Goal: Transaction & Acquisition: Purchase product/service

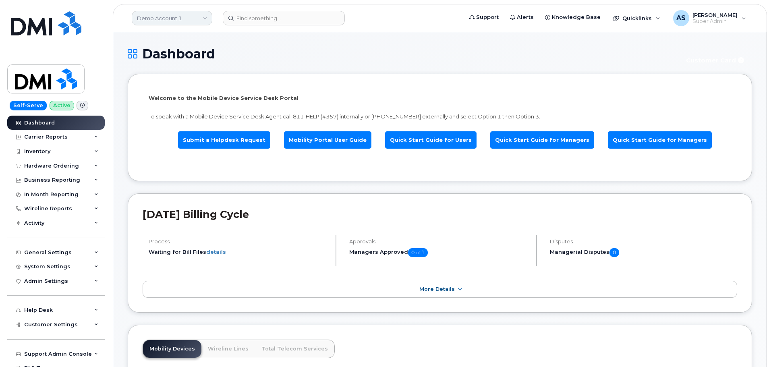
click at [200, 13] on link "Demo Account 1" at bounding box center [172, 18] width 81 height 15
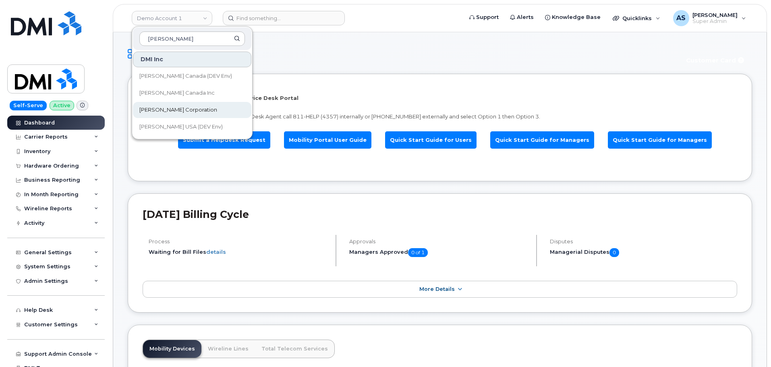
type input "[PERSON_NAME]"
click at [195, 106] on link "[PERSON_NAME] Corporation" at bounding box center [192, 110] width 118 height 16
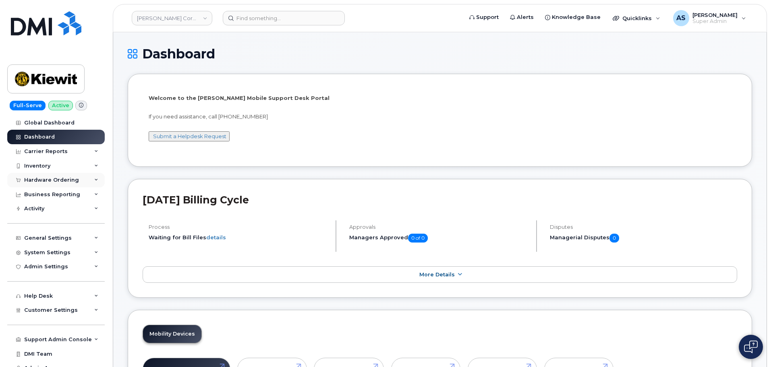
click at [56, 181] on div "Hardware Ordering" at bounding box center [51, 180] width 55 height 6
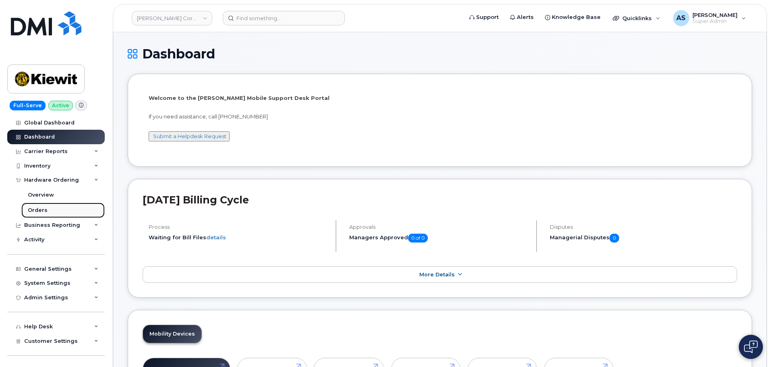
click at [56, 211] on link "Orders" at bounding box center [62, 210] width 83 height 15
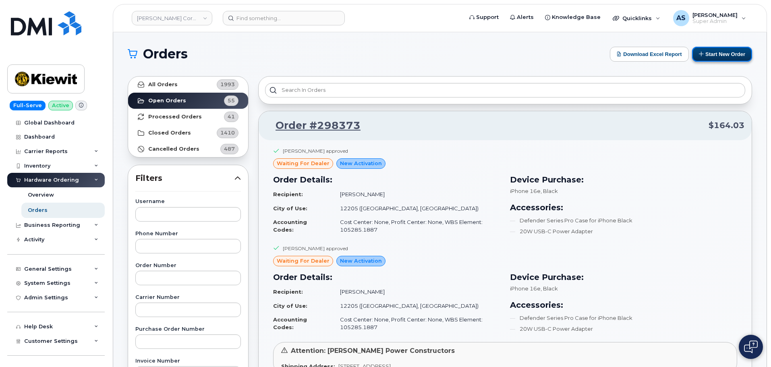
click at [720, 53] on button "Start New Order" at bounding box center [722, 54] width 60 height 15
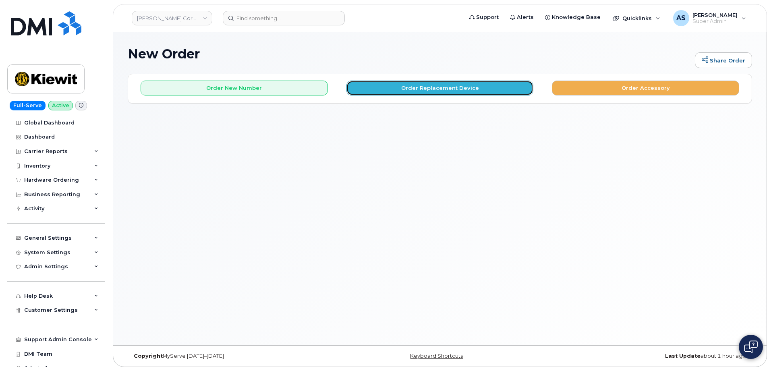
click at [380, 87] on button "Order Replacement Device" at bounding box center [440, 88] width 187 height 15
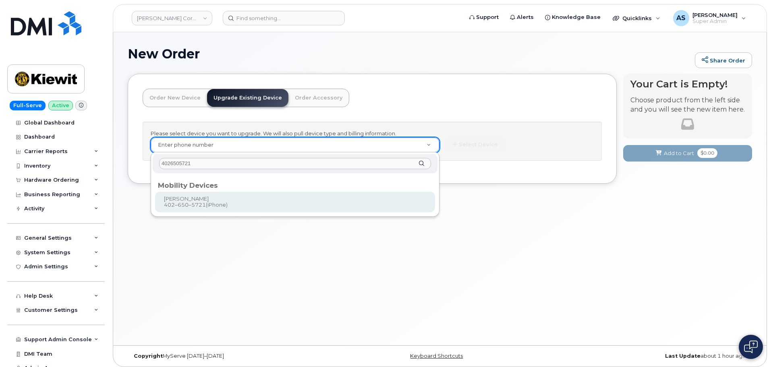
type input "4026505721"
type input "1167722"
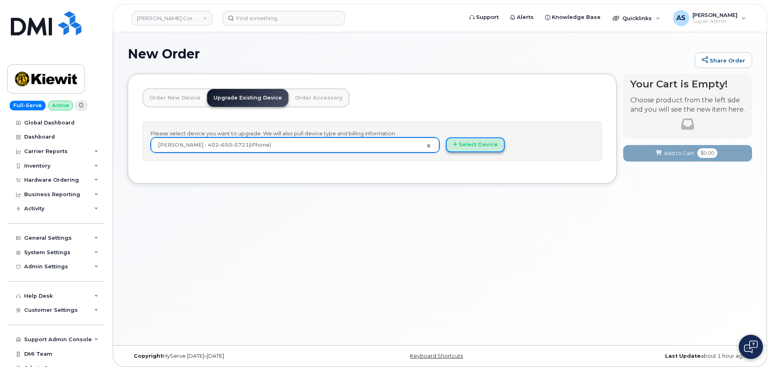
click at [466, 144] on button "Select Device" at bounding box center [475, 144] width 59 height 15
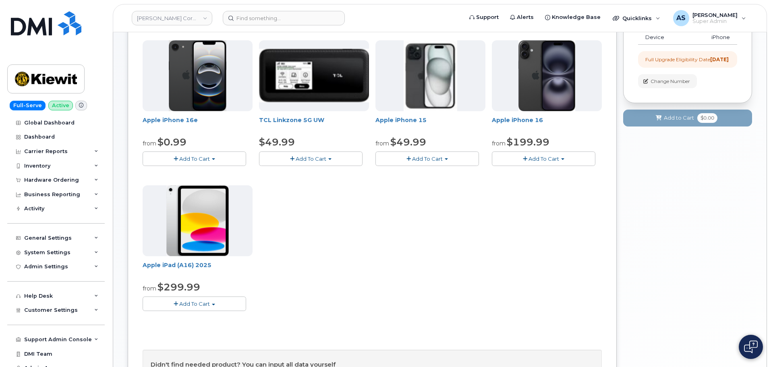
scroll to position [121, 0]
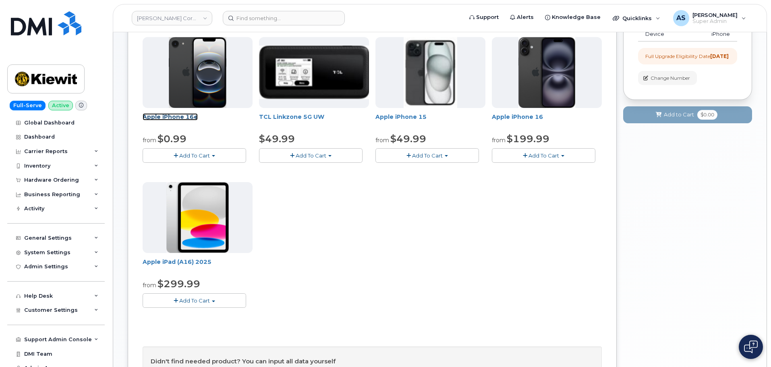
click at [189, 116] on link "Apple iPhone 16e" at bounding box center [170, 116] width 55 height 7
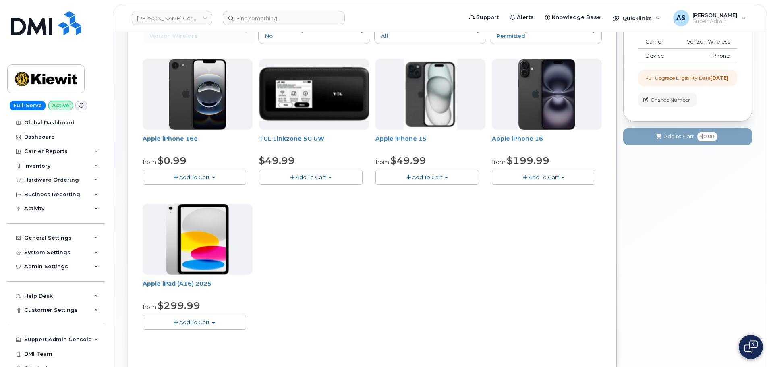
scroll to position [81, 0]
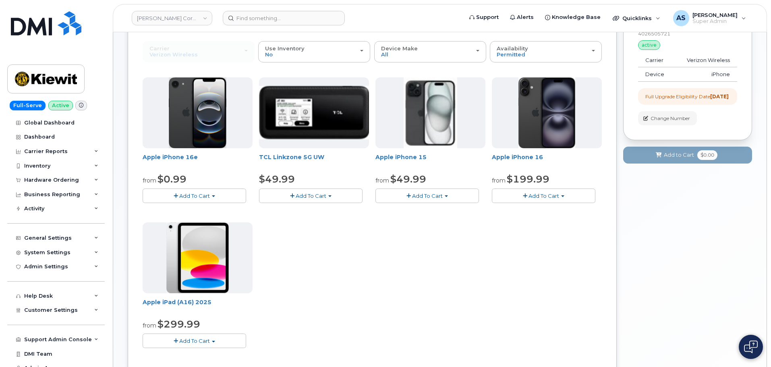
click at [546, 193] on span "Add To Cart" at bounding box center [544, 196] width 31 height 6
click at [563, 220] on link "$199.99 - 2 Year Upgrade (128GB)" at bounding box center [548, 221] width 108 height 10
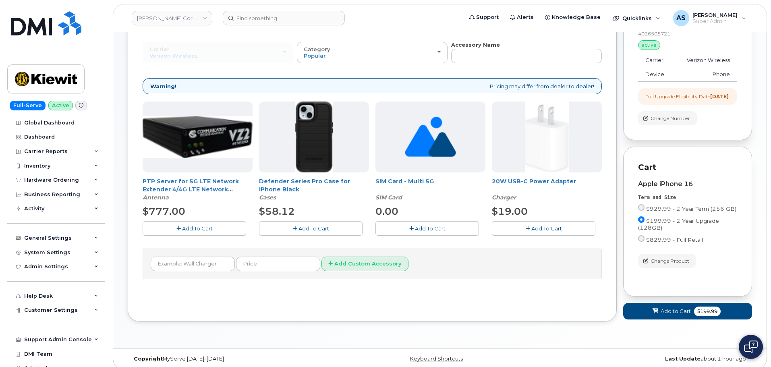
click at [314, 226] on span "Add To Cart" at bounding box center [314, 228] width 31 height 6
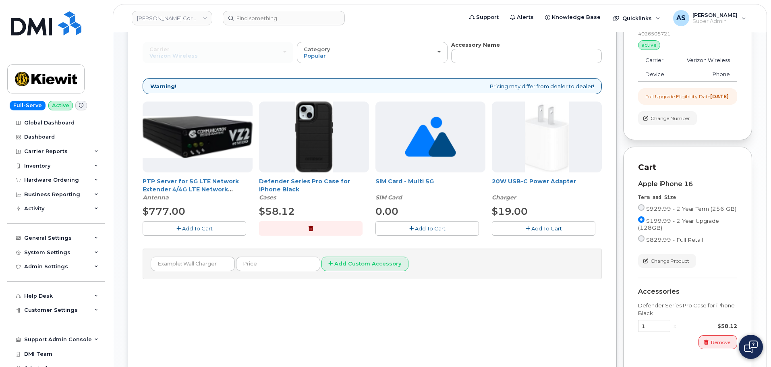
click at [534, 229] on span "Add To Cart" at bounding box center [547, 228] width 31 height 6
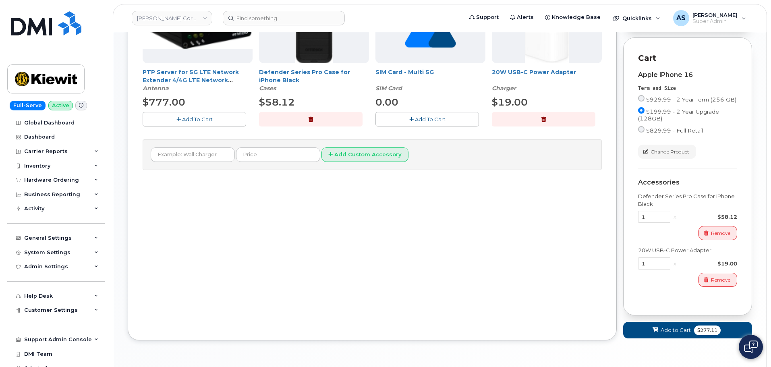
scroll to position [222, 0]
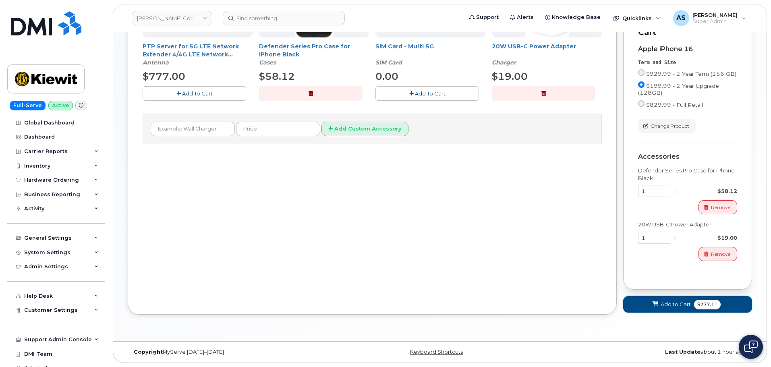
click at [669, 303] on span "Add to Cart" at bounding box center [676, 305] width 30 height 8
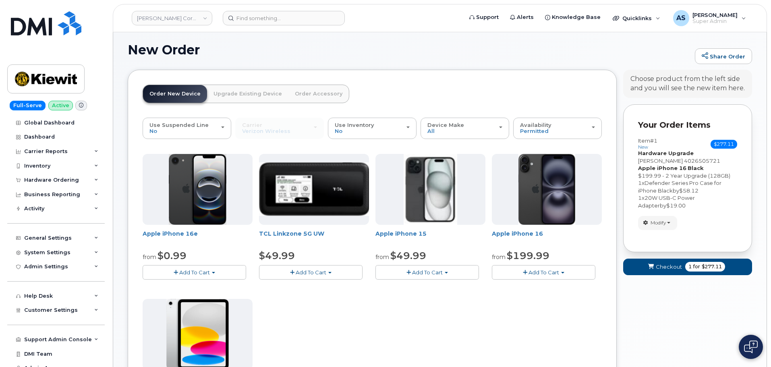
scroll to position [226, 0]
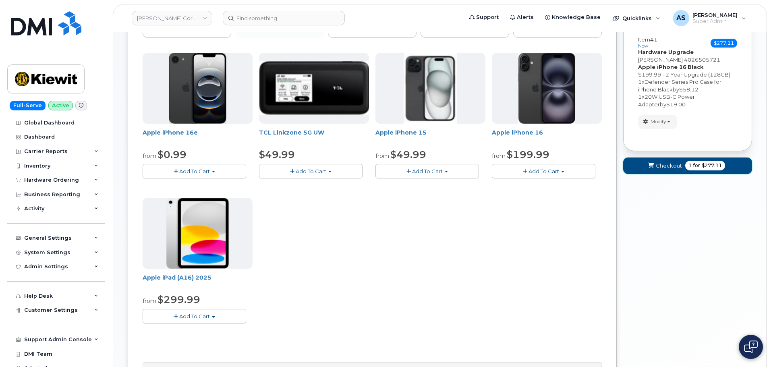
click at [657, 162] on span "Checkout" at bounding box center [669, 166] width 26 height 8
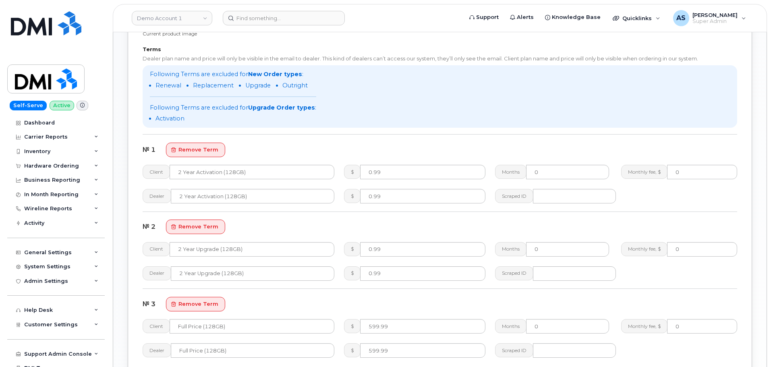
scroll to position [605, 0]
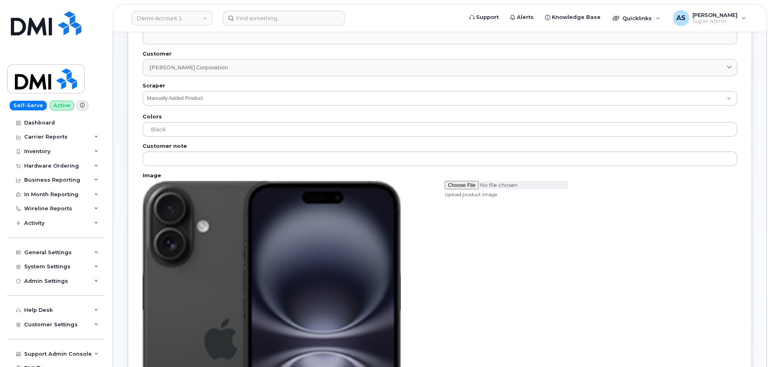
scroll to position [202, 0]
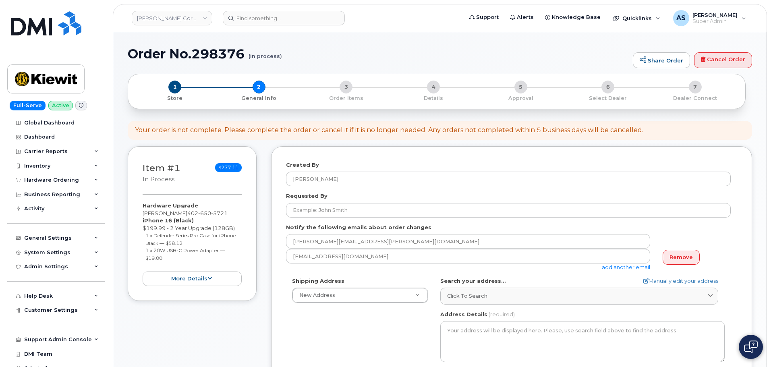
select select
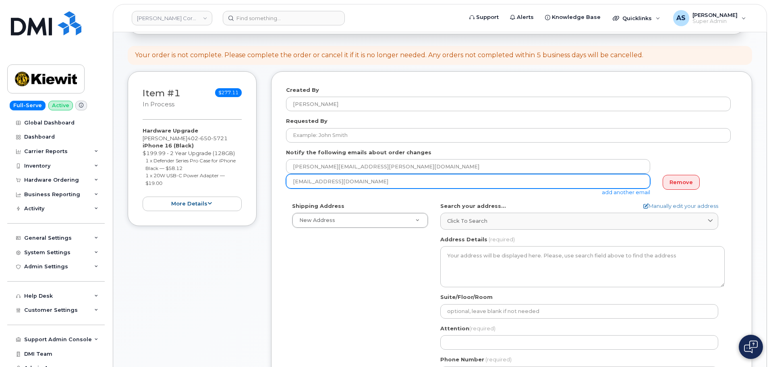
scroll to position [121, 0]
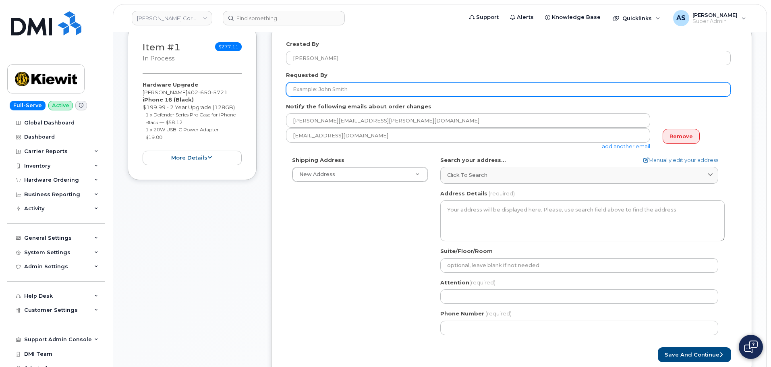
click at [322, 92] on input "Requested By" at bounding box center [508, 89] width 445 height 15
click at [345, 88] on input "Requested By" at bounding box center [508, 89] width 445 height 15
paste input "[PERSON_NAME]"
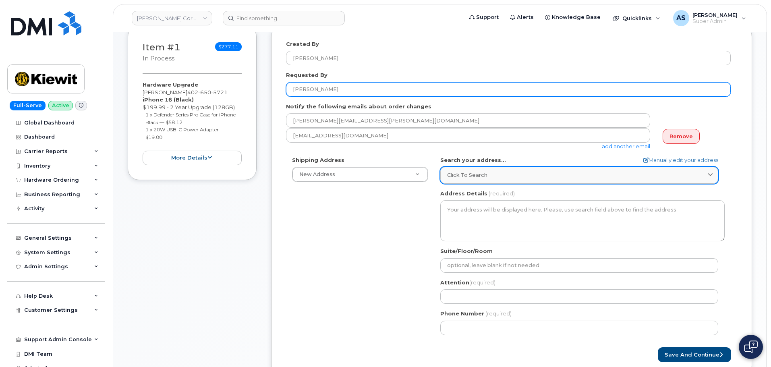
type input "[PERSON_NAME]"
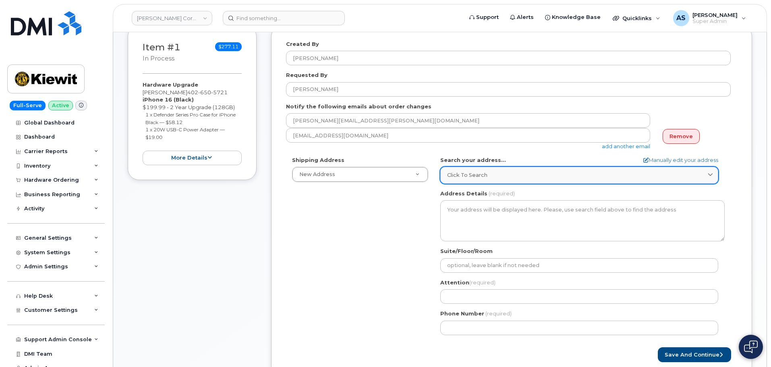
click at [479, 173] on span "Click to search" at bounding box center [467, 175] width 40 height 8
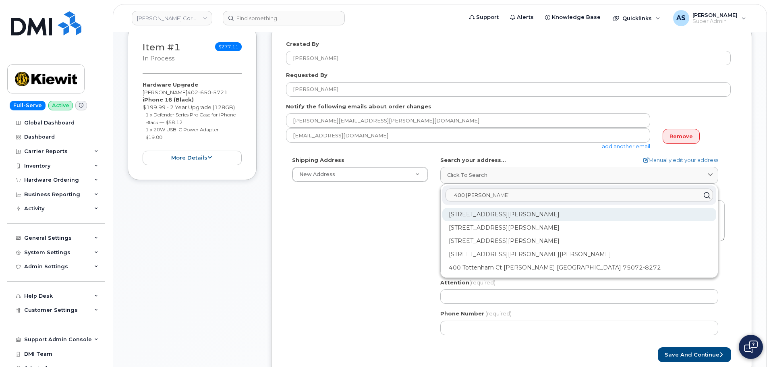
type input "400 totten"
click at [592, 235] on div "400 Totten Pond Rd Waltham MA 02451" at bounding box center [580, 241] width 274 height 13
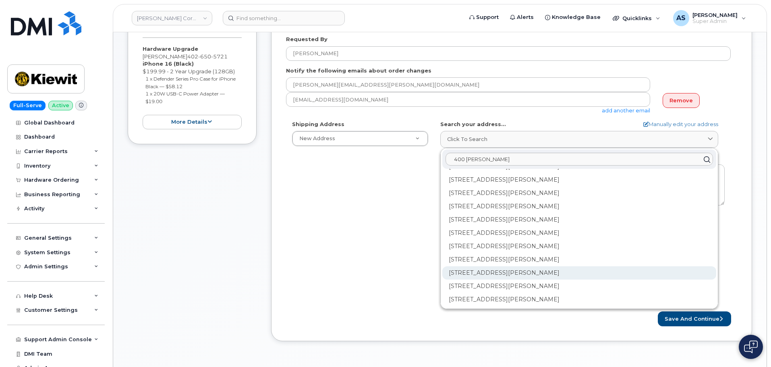
scroll to position [202, 0]
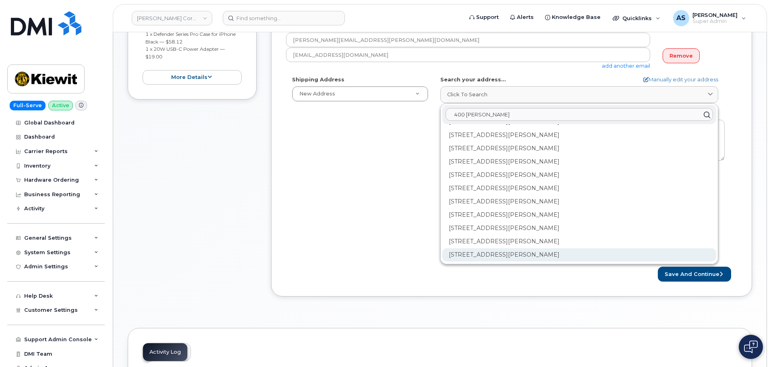
click at [552, 255] on div "400 Totten Pond Rd Ste 400 Waltham MA 02451-2051" at bounding box center [580, 254] width 274 height 13
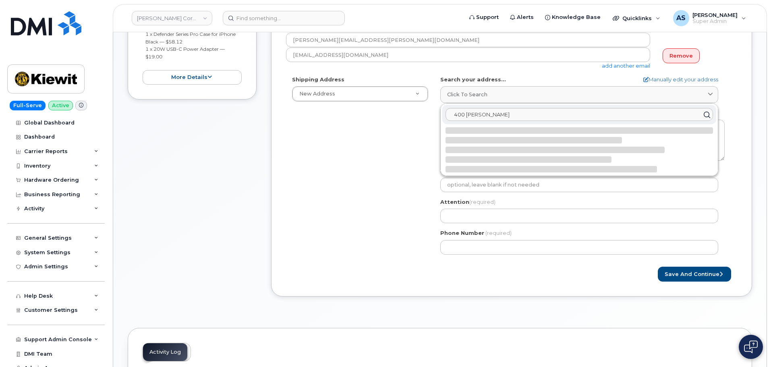
scroll to position [0, 0]
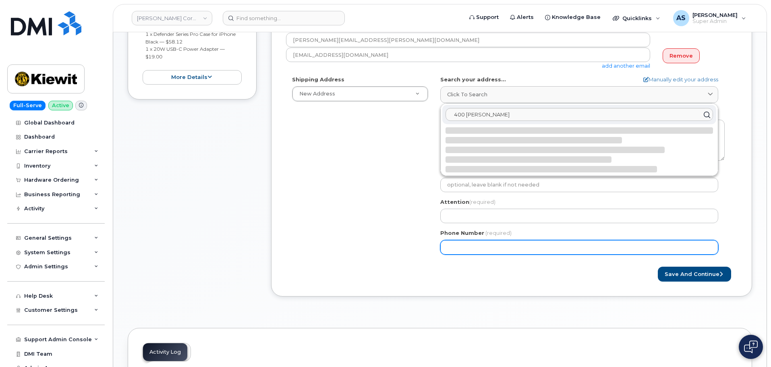
select select
type textarea "400 Totten Pond Rd Ste 400 WALTHAM MA 02451-2051 UNITED STATES"
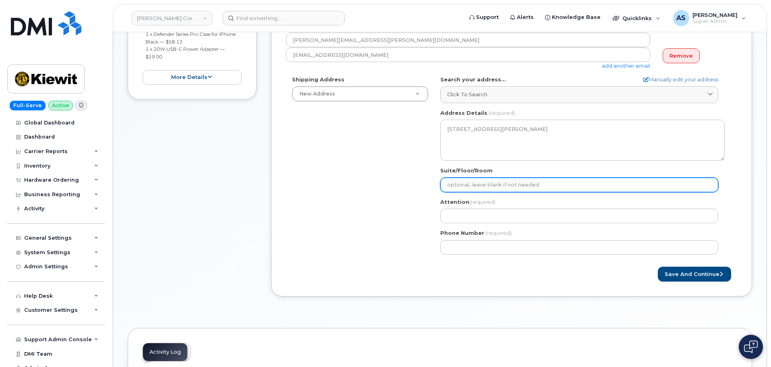
click at [490, 183] on input "Suite/Floor/Room" at bounding box center [580, 185] width 278 height 15
select select
type input "S"
select select
type input "Su"
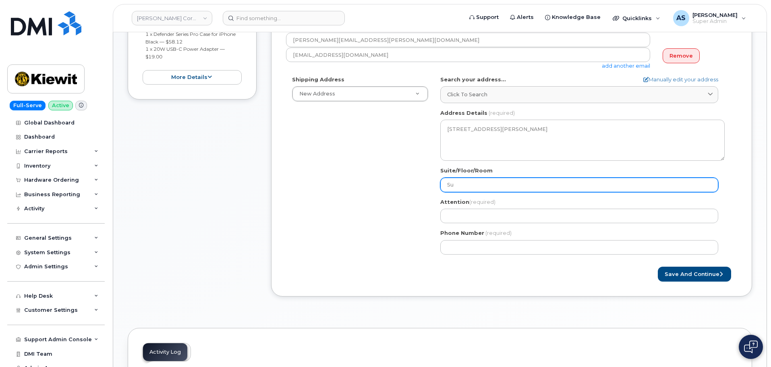
select select
type input "Sui"
select select
type input "Suit"
select select
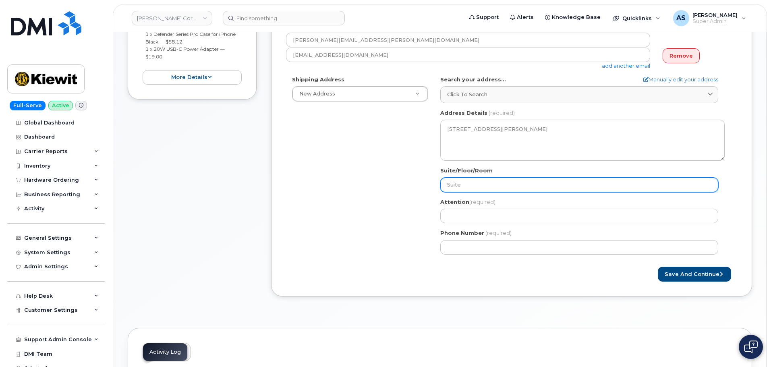
type input "Suite"
select select
type input "Suite 4"
select select
type input "Suite 40"
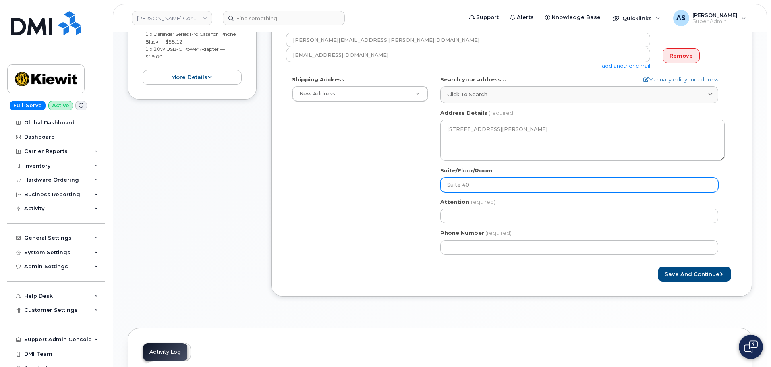
select select
type input "Suite 400"
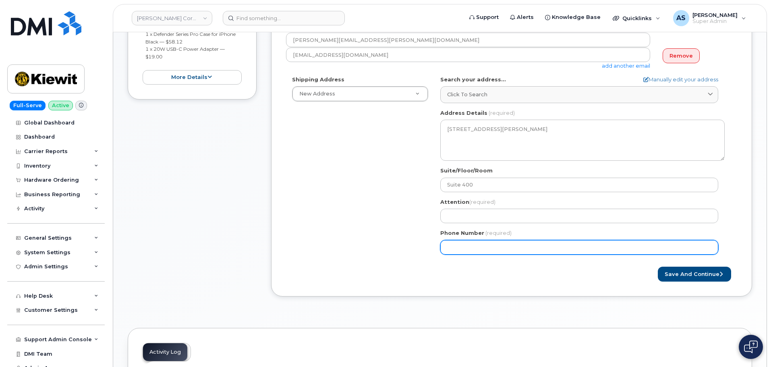
drag, startPoint x: 328, startPoint y: 220, endPoint x: 383, endPoint y: 216, distance: 55.8
click at [328, 219] on div "Shipping Address New Address New Address 20910 Broad Hollow Ct 400 More Ave 216…" at bounding box center [508, 168] width 445 height 185
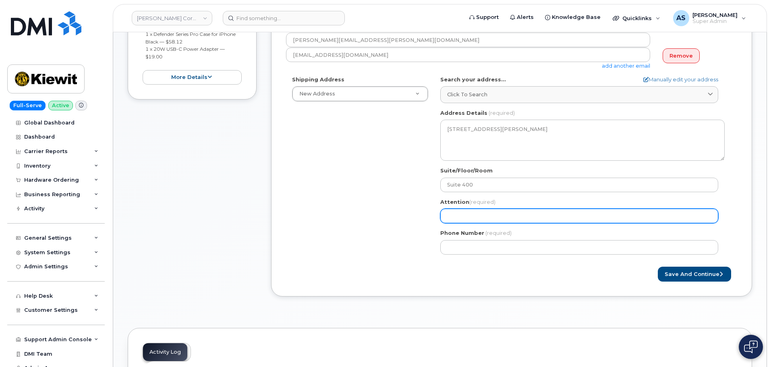
click at [455, 214] on input "Attention (required)" at bounding box center [580, 216] width 278 height 15
paste input "[PERSON_NAME]"
select select
type input "[PERSON_NAME]"
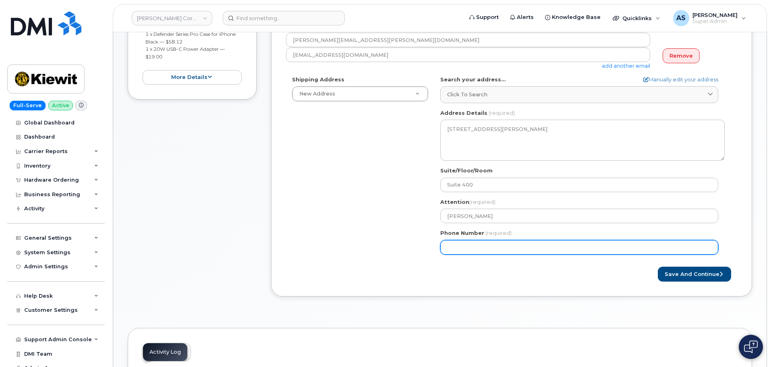
drag, startPoint x: 345, startPoint y: 245, endPoint x: 349, endPoint y: 240, distance: 6.3
click at [345, 243] on div "Shipping Address New Address New Address 20910 Broad Hollow Ct 400 More Ave 216…" at bounding box center [508, 168] width 445 height 185
click at [483, 247] on input "Phone Number" at bounding box center [580, 247] width 278 height 15
click at [509, 246] on input "Phone Number" at bounding box center [580, 247] width 278 height 15
paste input "4026505721"
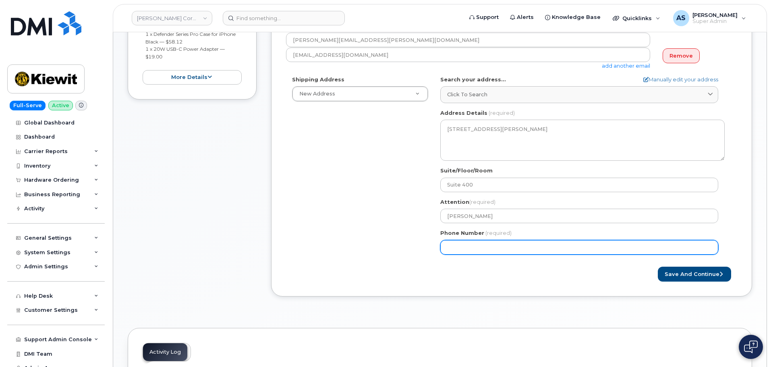
select select
type input "4026505721"
drag, startPoint x: 328, startPoint y: 250, endPoint x: 324, endPoint y: 253, distance: 4.6
click at [326, 248] on div "Shipping Address New Address New Address 20910 Broad Hollow Ct 400 More Ave 216…" at bounding box center [508, 168] width 445 height 185
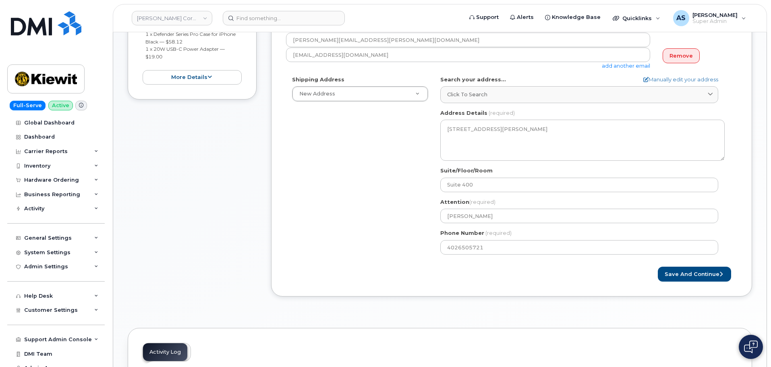
click at [293, 209] on div "Shipping Address New Address New Address 20910 Broad Hollow Ct 400 More Ave 216…" at bounding box center [508, 168] width 445 height 185
click at [699, 270] on button "Save and Continue" at bounding box center [694, 274] width 73 height 15
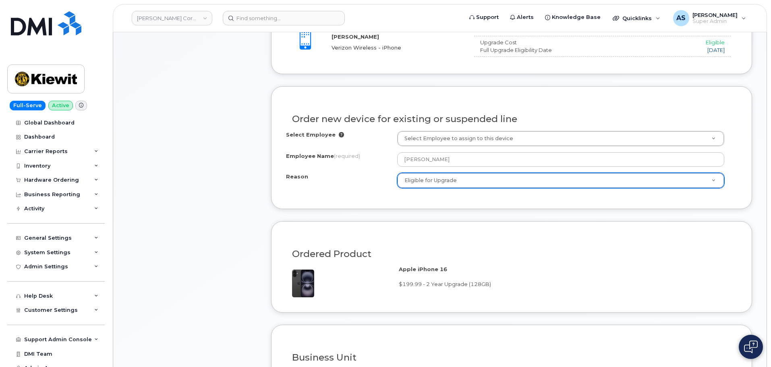
scroll to position [363, 0]
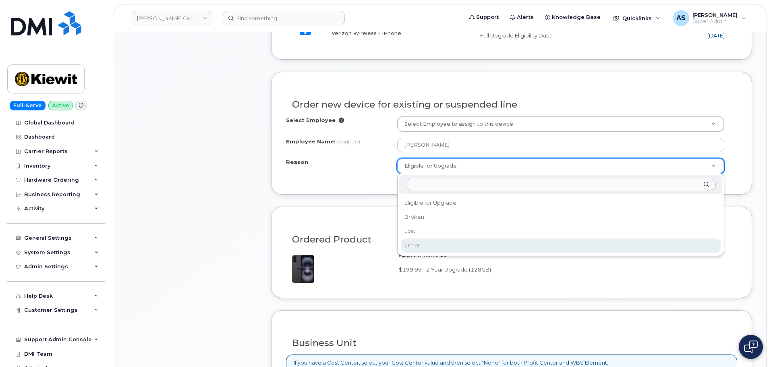
select select "other"
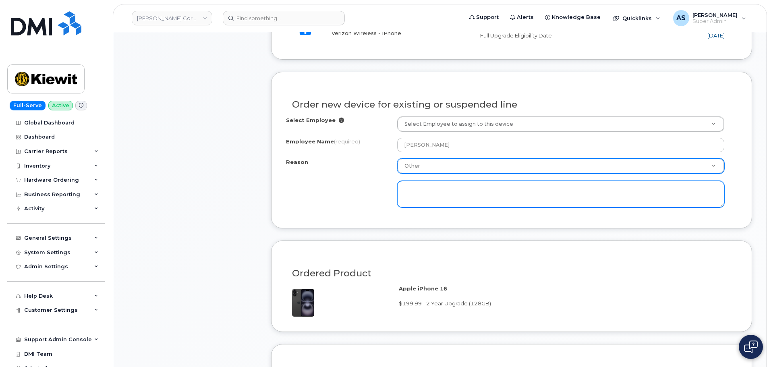
click at [432, 185] on textarea at bounding box center [560, 194] width 327 height 27
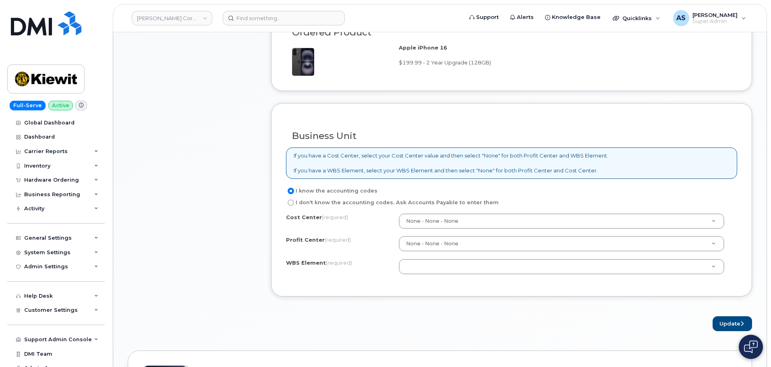
scroll to position [605, 0]
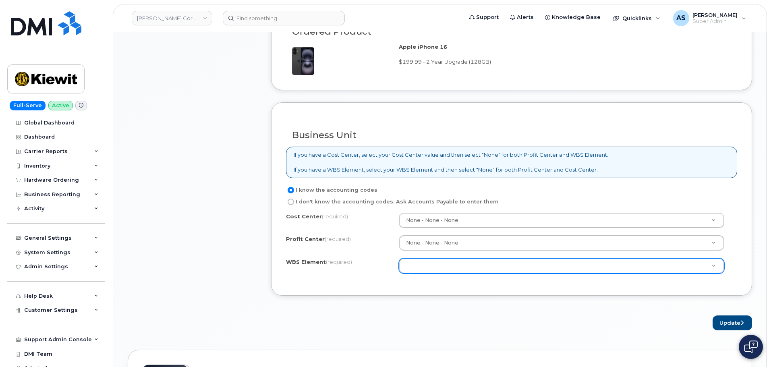
type textarea "Not enough storage space"
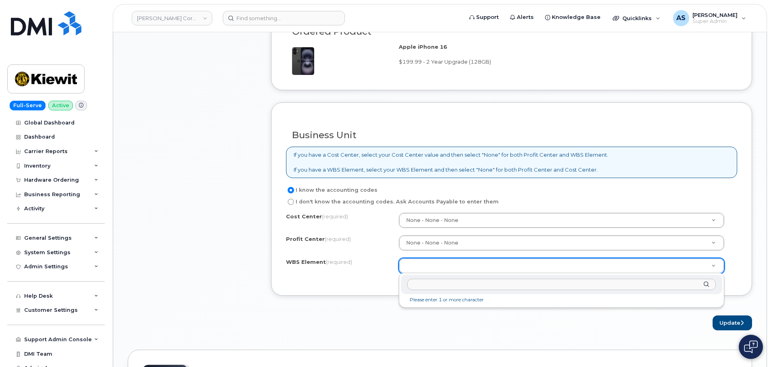
click at [444, 284] on input "text" at bounding box center [561, 285] width 309 height 12
click at [426, 283] on input "110112.1740" at bounding box center [561, 285] width 309 height 12
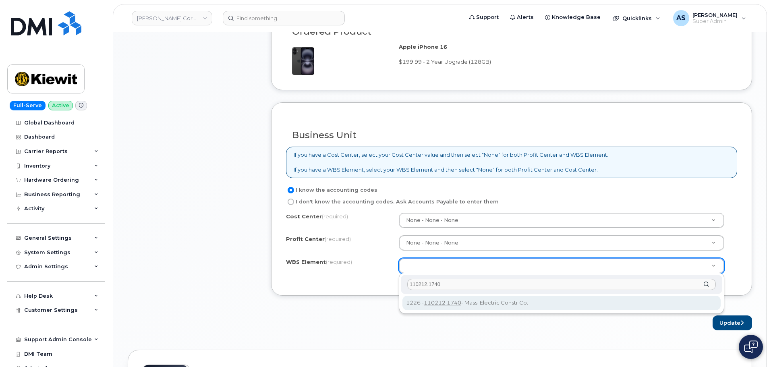
type input "110212.1740"
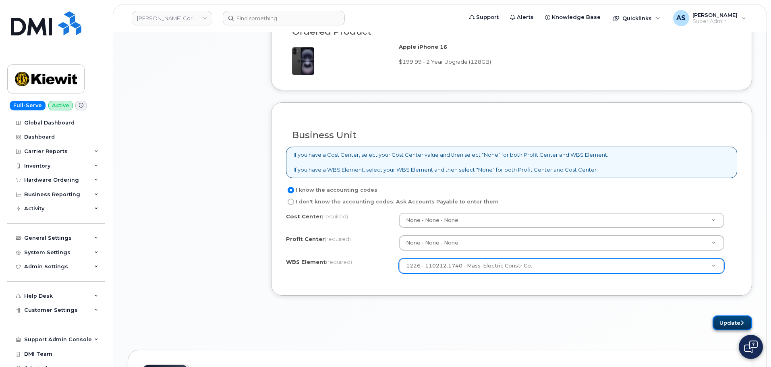
click at [724, 322] on button "Update" at bounding box center [732, 323] width 39 height 15
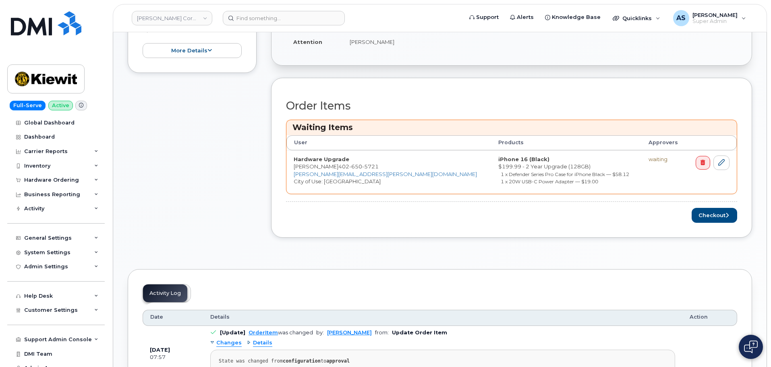
scroll to position [282, 0]
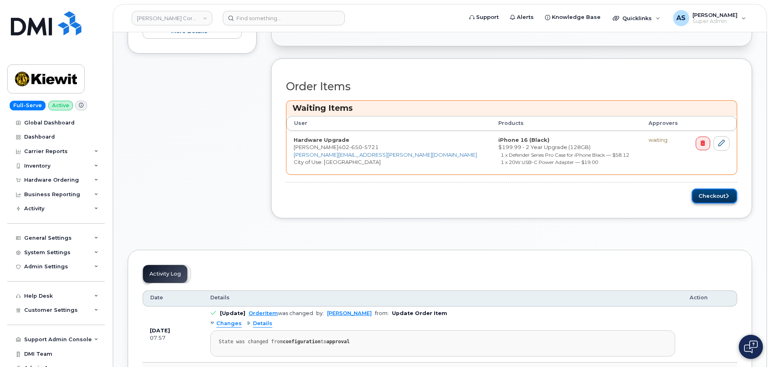
click at [717, 196] on button "Checkout" at bounding box center [715, 196] width 46 height 15
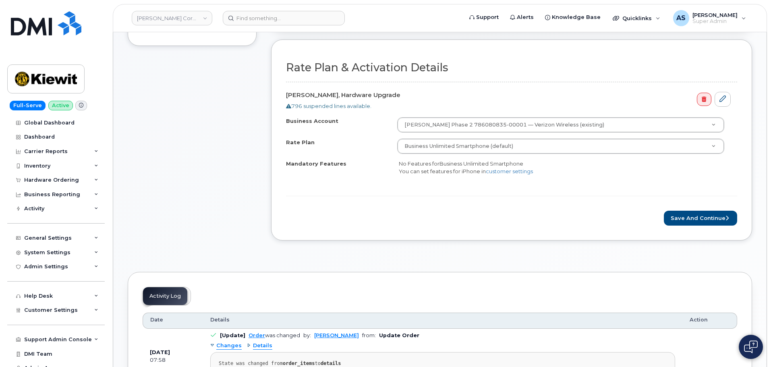
scroll to position [242, 0]
click at [696, 218] on button "Save and Continue" at bounding box center [700, 217] width 73 height 15
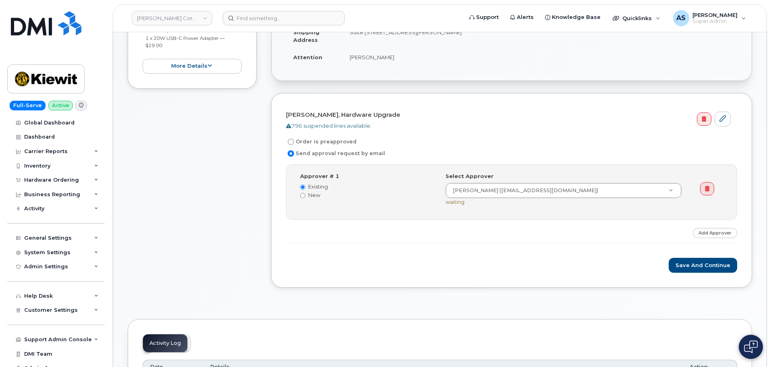
scroll to position [202, 0]
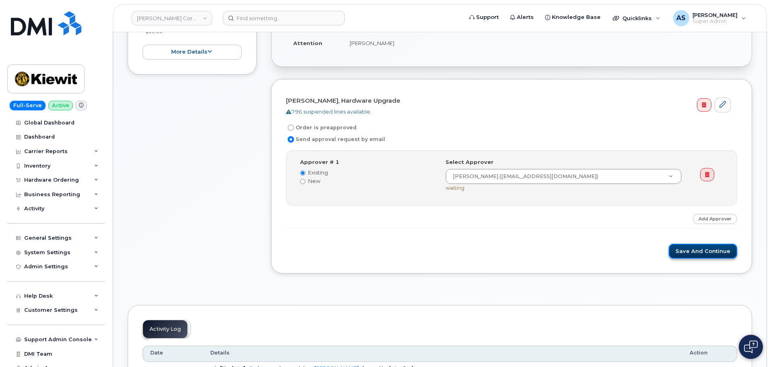
click at [700, 252] on button "Save and Continue" at bounding box center [703, 251] width 69 height 15
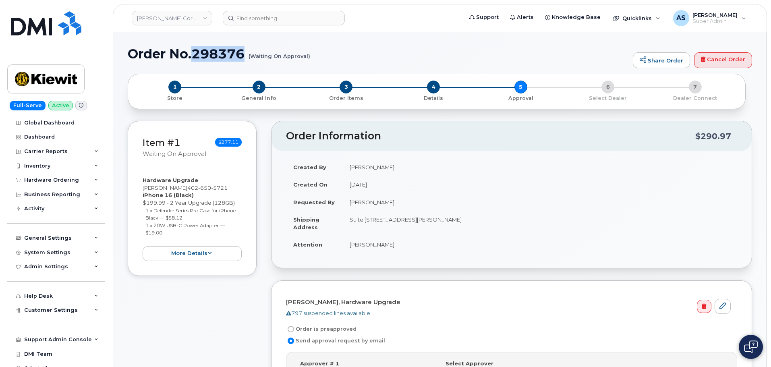
drag, startPoint x: 243, startPoint y: 52, endPoint x: 193, endPoint y: 54, distance: 49.2
click at [193, 54] on h1 "Order No.298376 (Waiting On Approval)" at bounding box center [378, 54] width 501 height 14
copy h1 "298376"
